Goal: Task Accomplishment & Management: Use online tool/utility

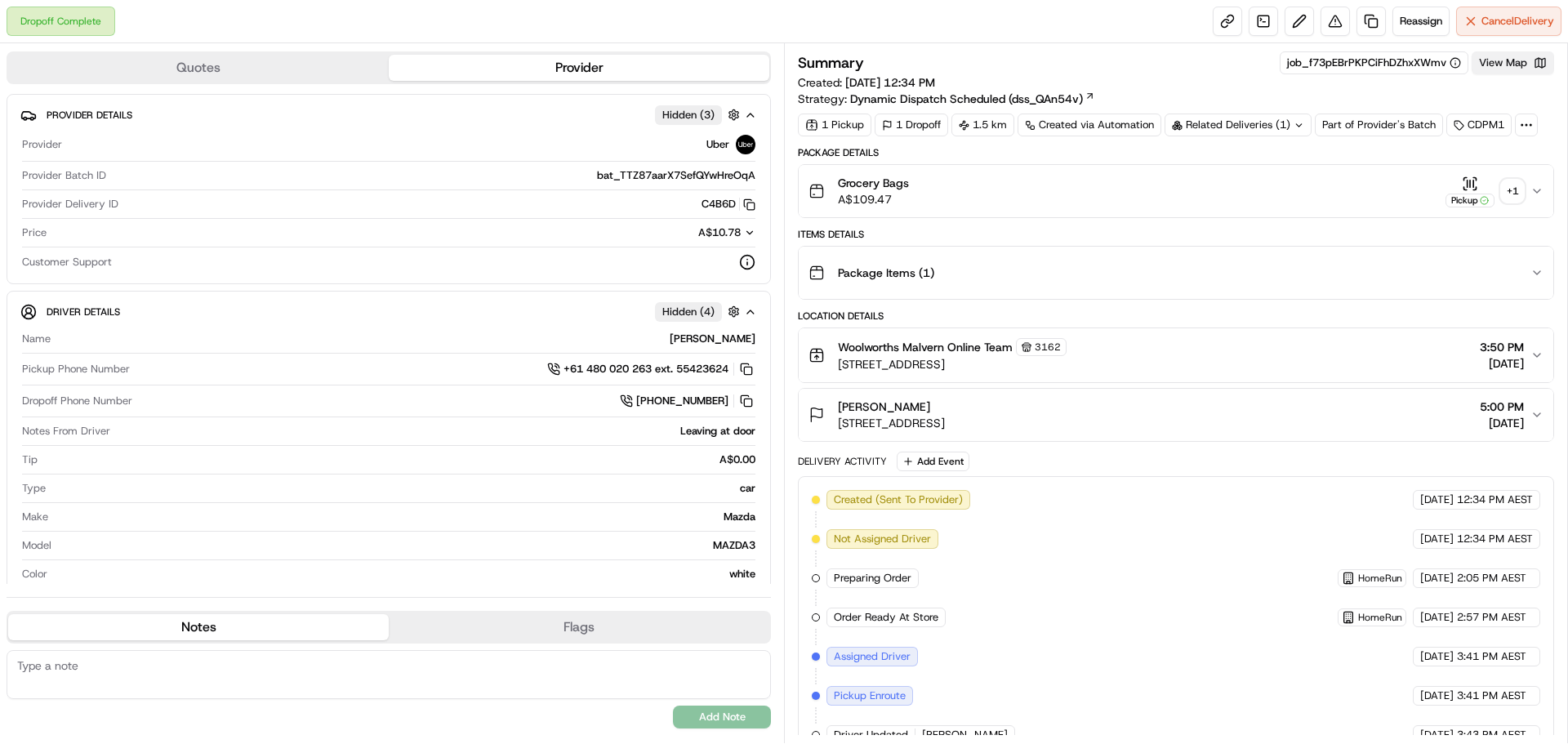
click at [1520, 67] on button "View Map" at bounding box center [1512, 63] width 82 height 23
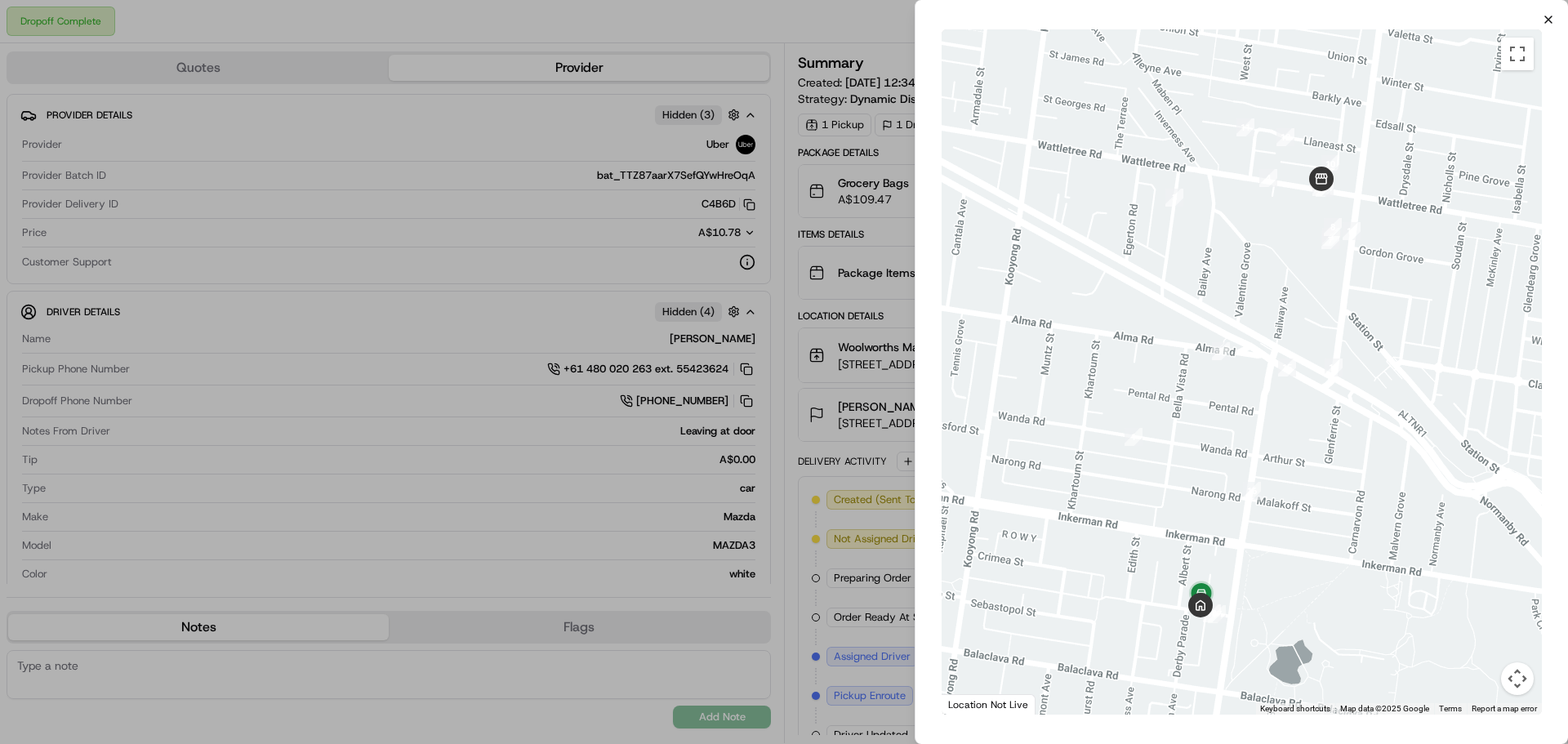
click at [1548, 16] on icon "button" at bounding box center [1548, 20] width 13 height 13
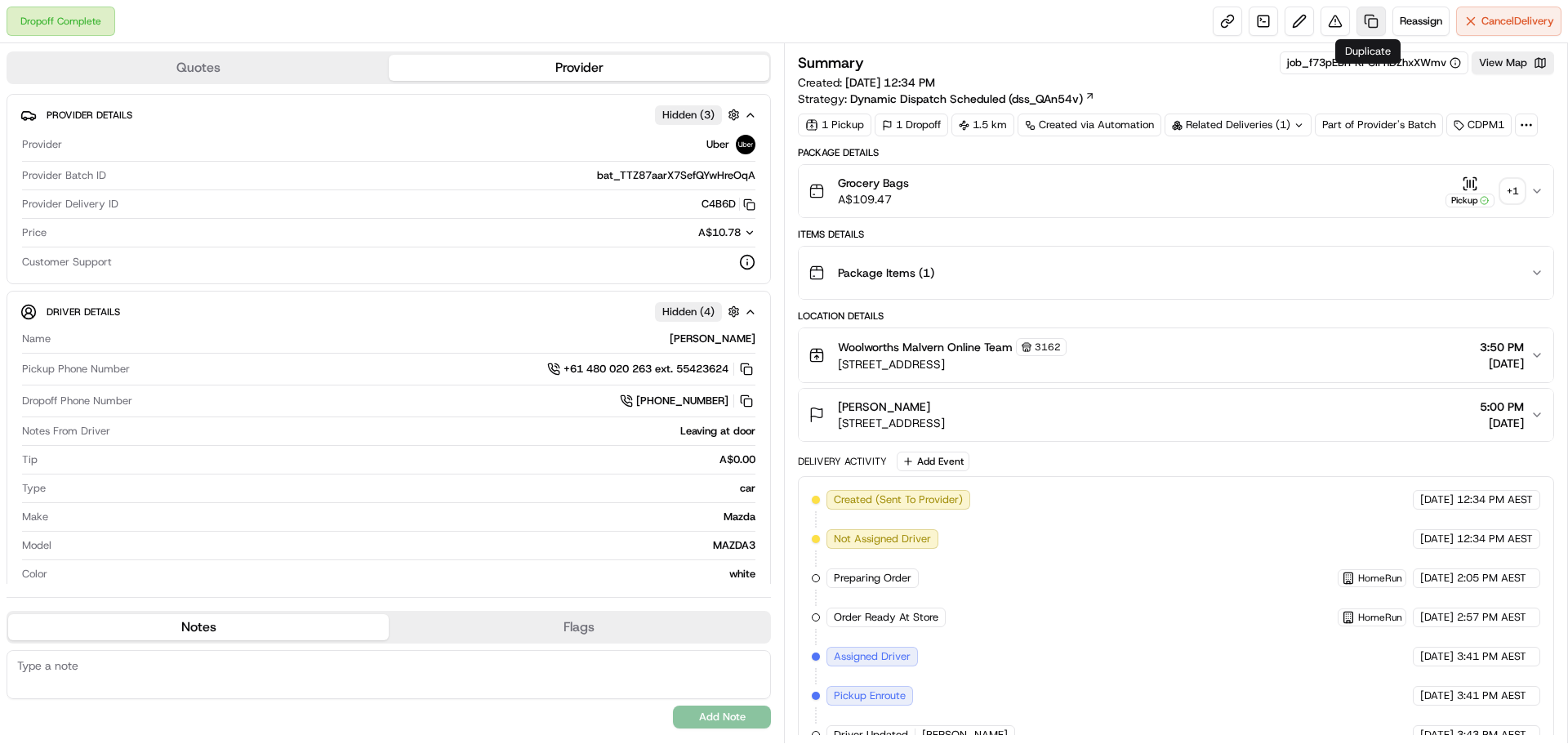
click at [1362, 25] on link at bounding box center [1371, 21] width 29 height 29
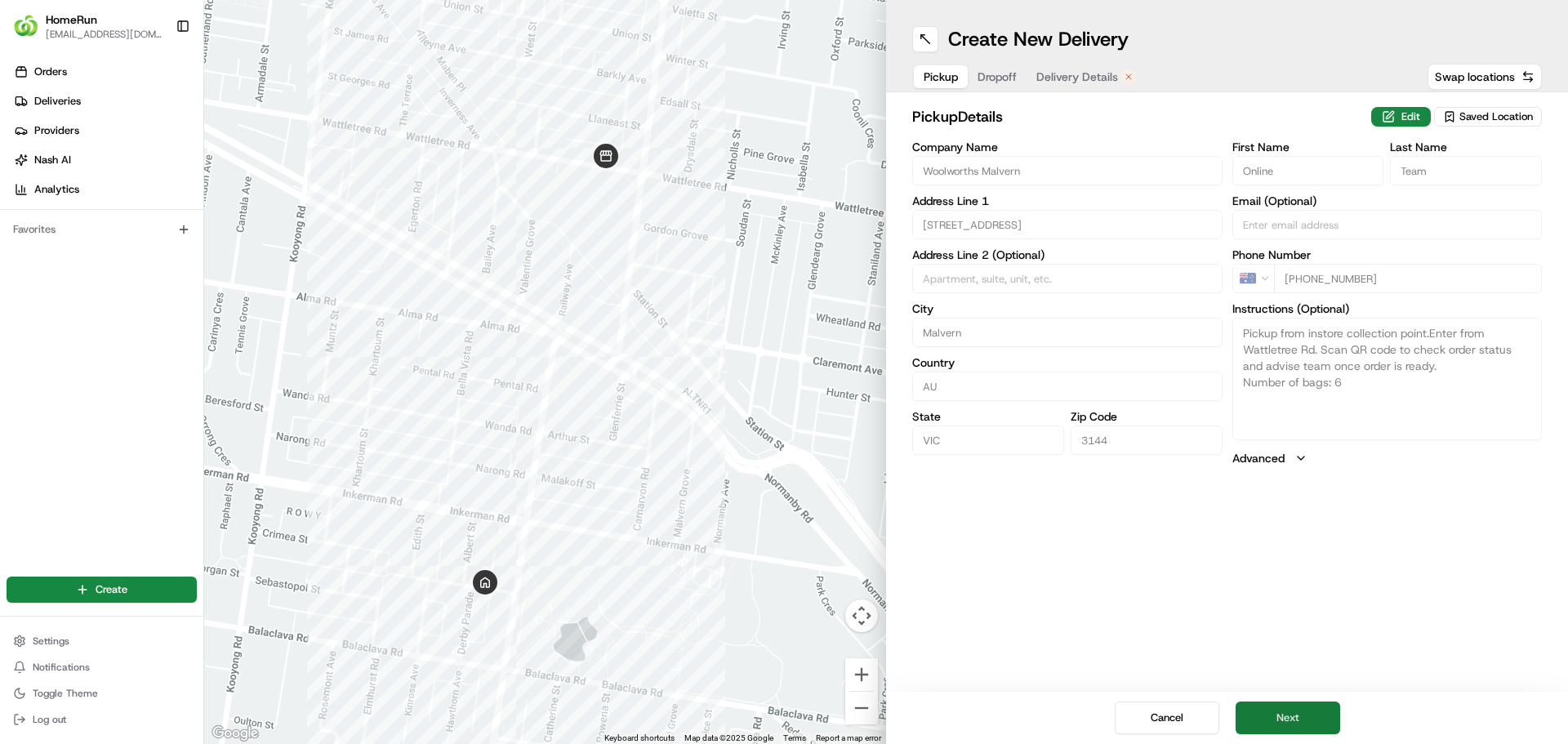
click at [1301, 722] on button "Next" at bounding box center [1288, 717] width 105 height 32
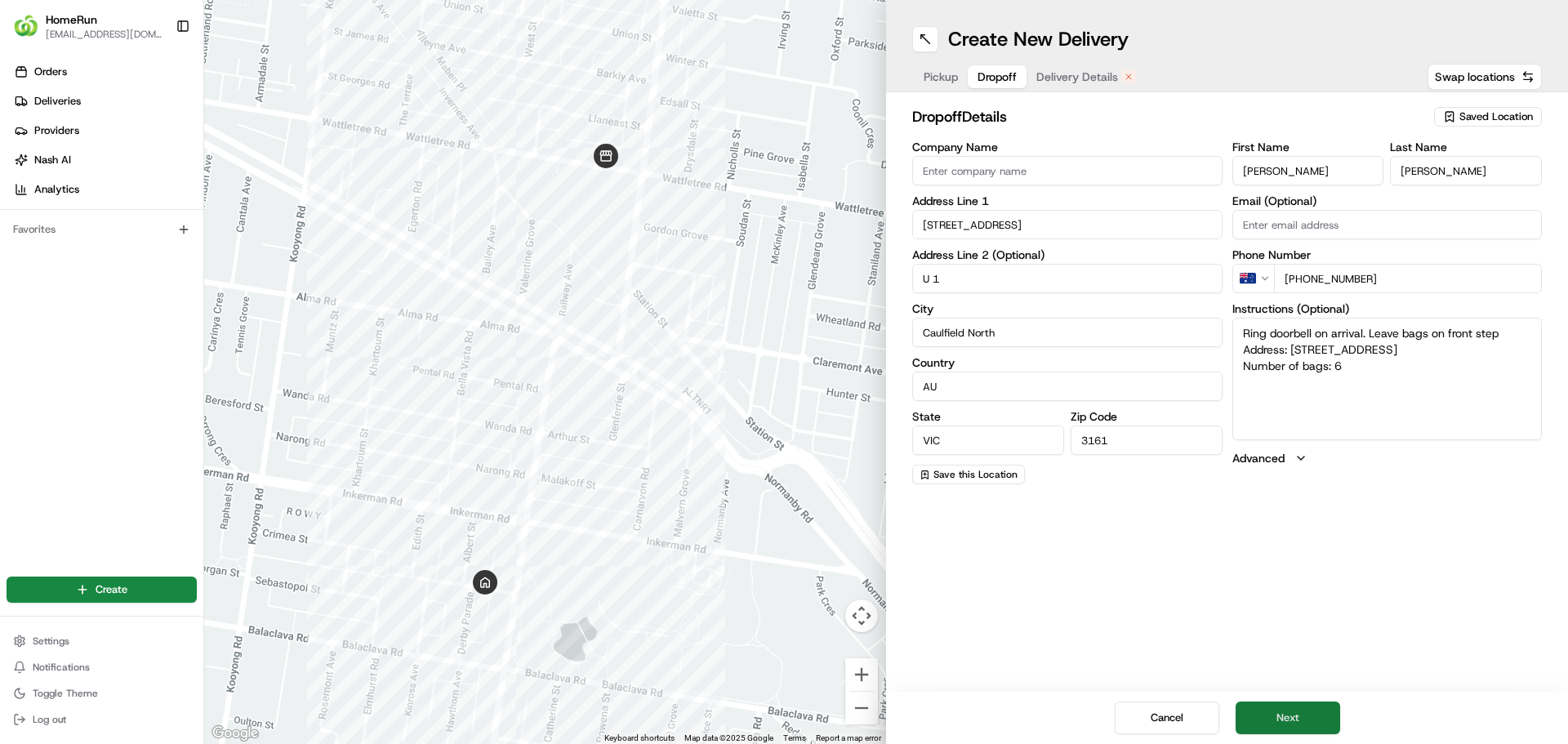
click at [1278, 712] on button "Next" at bounding box center [1288, 717] width 105 height 32
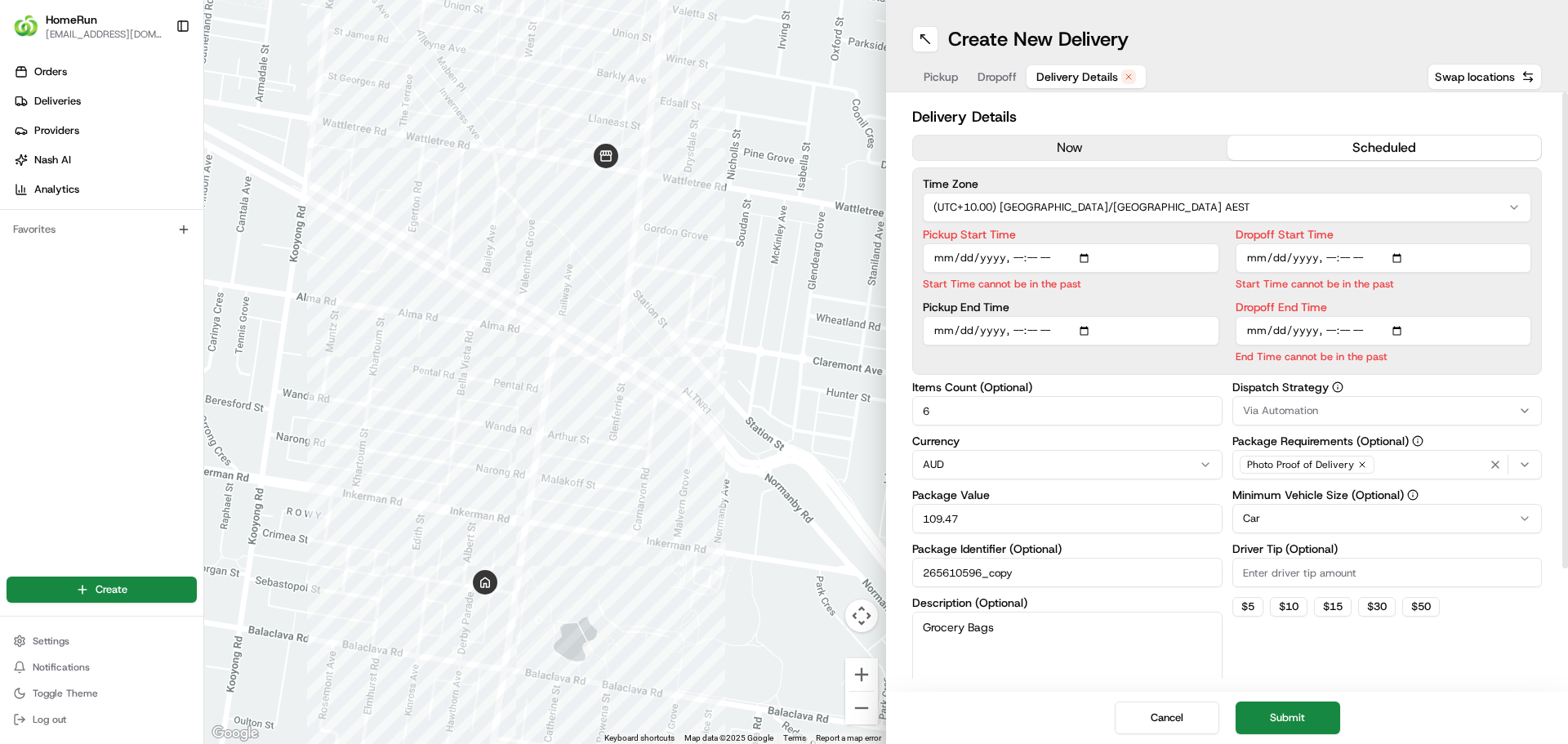
click at [1035, 152] on button "now" at bounding box center [1069, 148] width 314 height 25
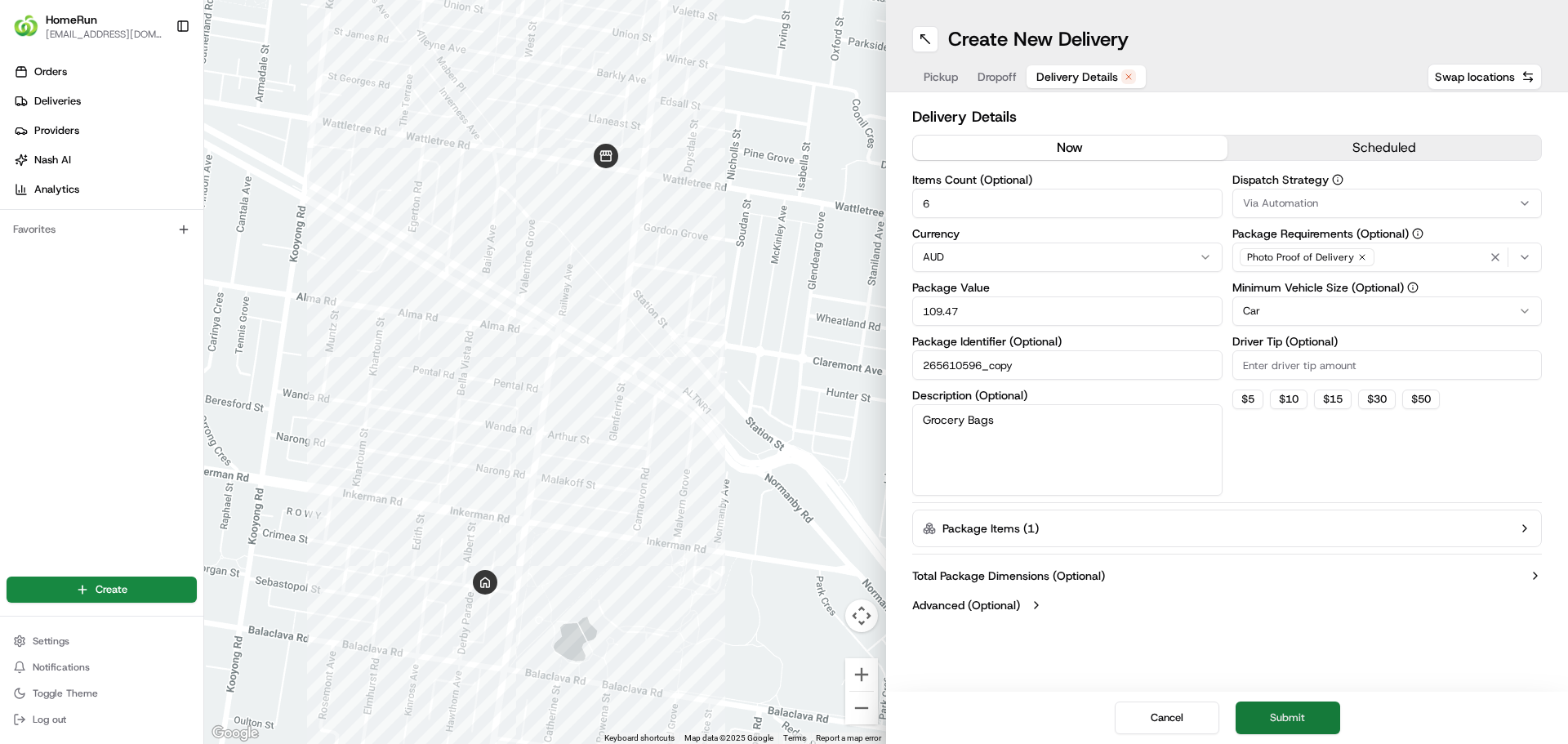
click at [1284, 729] on button "Submit" at bounding box center [1288, 717] width 105 height 32
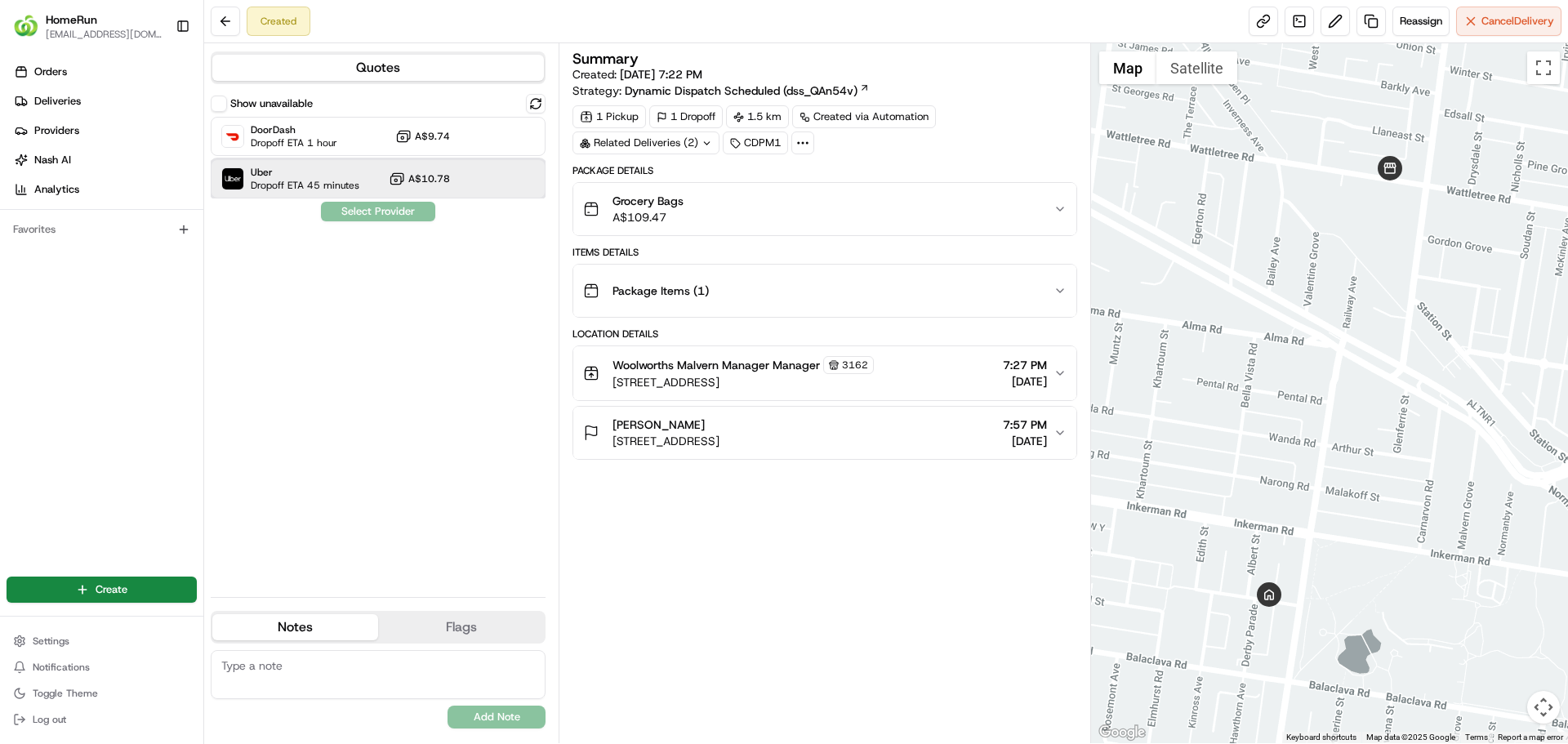
click at [330, 186] on span "Dropoff ETA 45 minutes" at bounding box center [304, 186] width 109 height 13
click at [368, 216] on button "Assign Provider" at bounding box center [378, 212] width 116 height 20
